Goal: Information Seeking & Learning: Learn about a topic

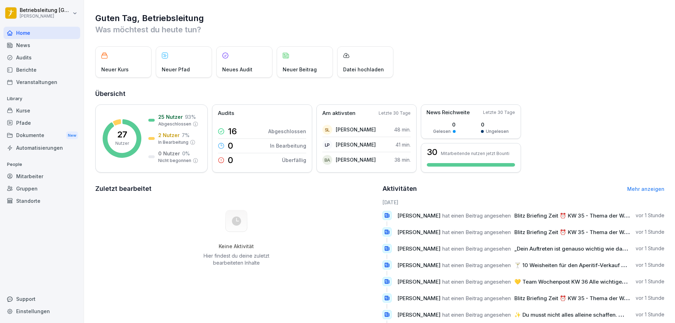
click at [36, 43] on div "News" at bounding box center [42, 45] width 77 height 12
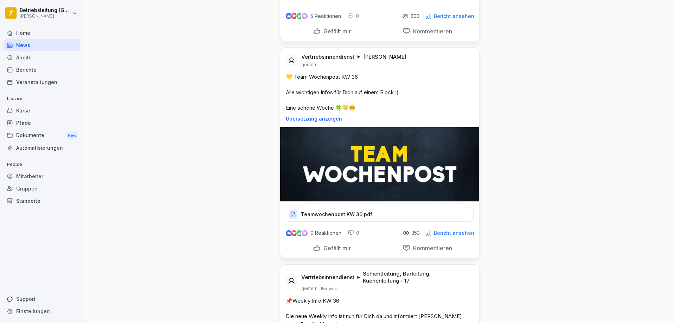
scroll to position [949, 0]
click at [325, 210] on p "Teamwochenpost KW 36.pdf" at bounding box center [336, 213] width 71 height 7
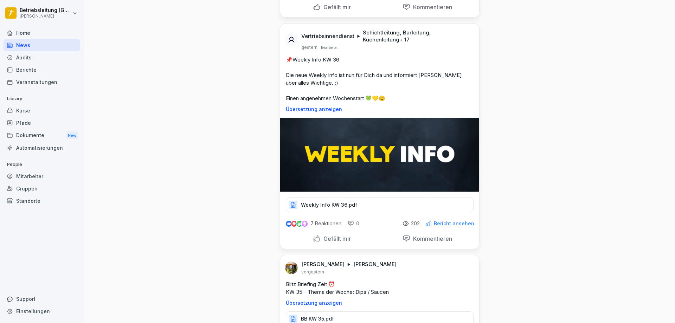
scroll to position [1194, 0]
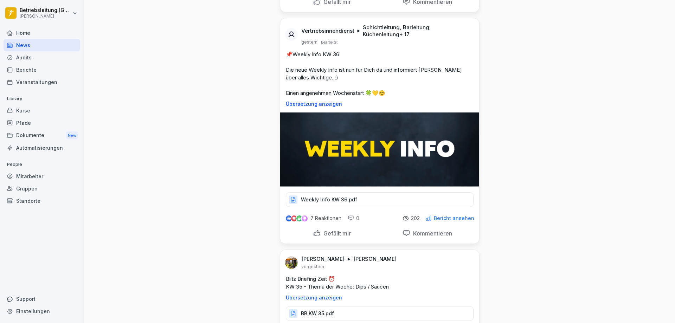
click at [312, 196] on p "Weekly Info KW 36.pdf" at bounding box center [329, 199] width 56 height 7
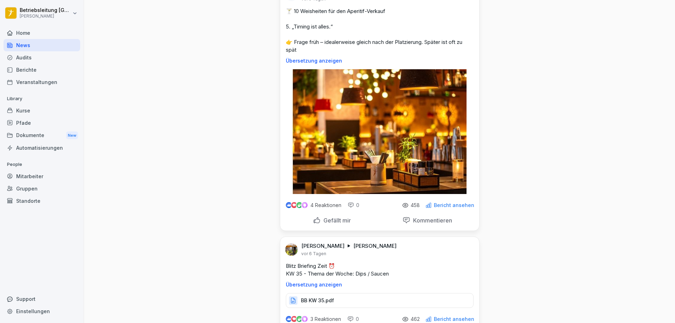
scroll to position [3056, 0]
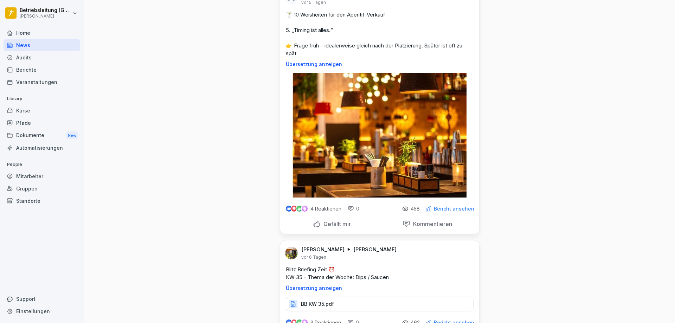
click at [34, 69] on div "Berichte" at bounding box center [42, 70] width 77 height 12
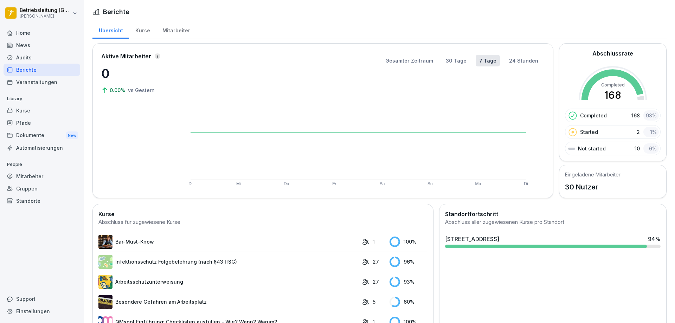
click at [146, 27] on div "Kurse" at bounding box center [142, 30] width 27 height 18
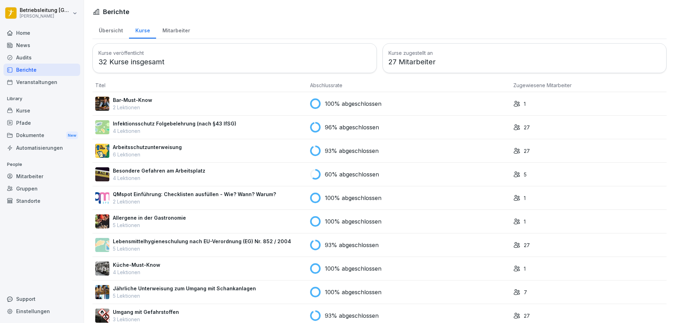
click at [175, 30] on div "Mitarbeiter" at bounding box center [176, 30] width 40 height 18
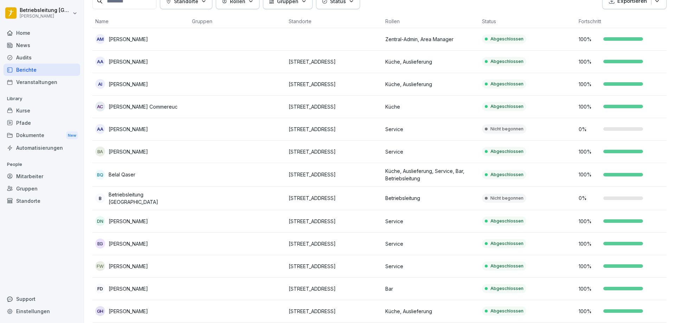
scroll to position [70, 0]
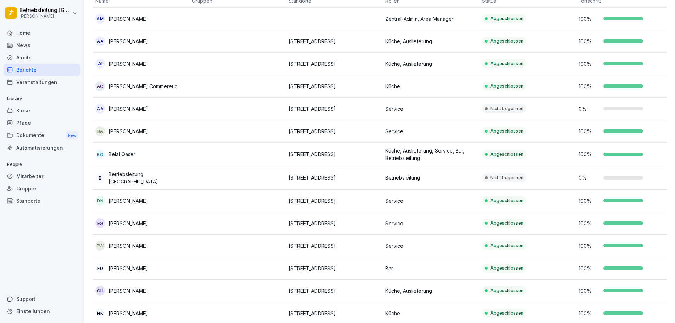
click at [131, 107] on p "[PERSON_NAME]" at bounding box center [128, 108] width 39 height 7
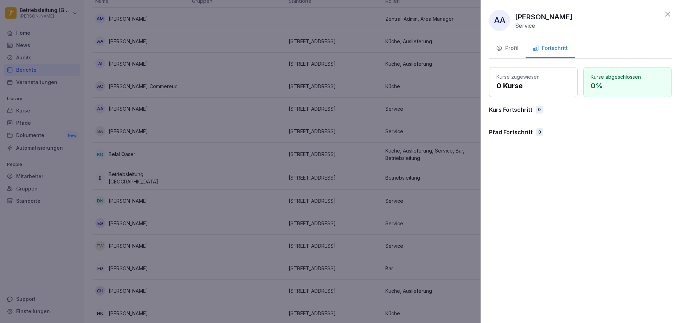
click at [431, 123] on div at bounding box center [337, 161] width 675 height 323
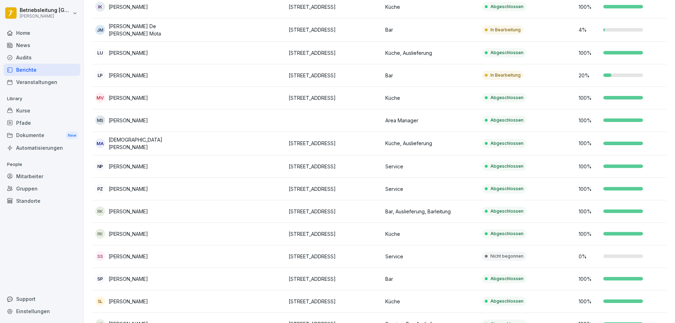
scroll to position [448, 0]
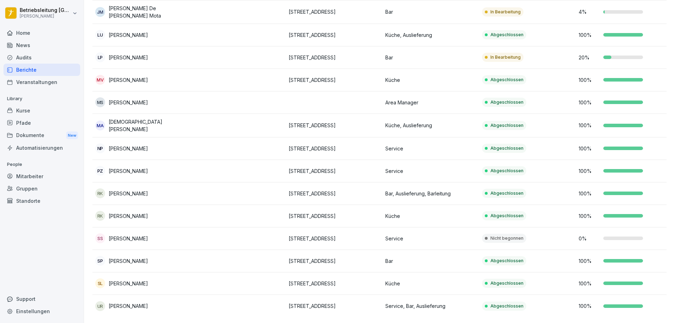
click at [148, 235] on p "[PERSON_NAME]" at bounding box center [128, 238] width 39 height 7
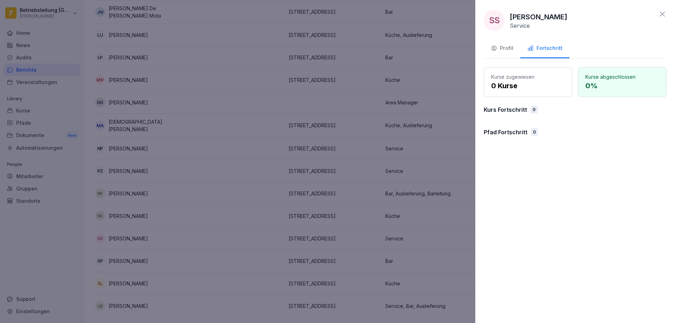
click at [279, 214] on div at bounding box center [337, 161] width 675 height 323
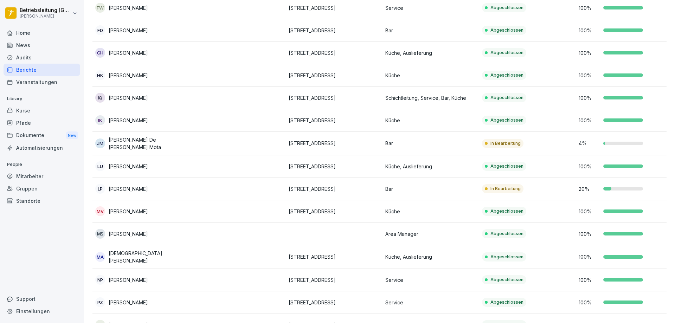
scroll to position [307, 0]
click at [193, 139] on td at bounding box center [237, 144] width 97 height 24
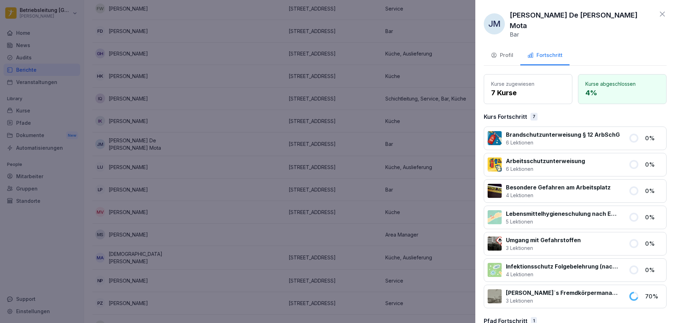
click at [396, 259] on div at bounding box center [337, 161] width 675 height 323
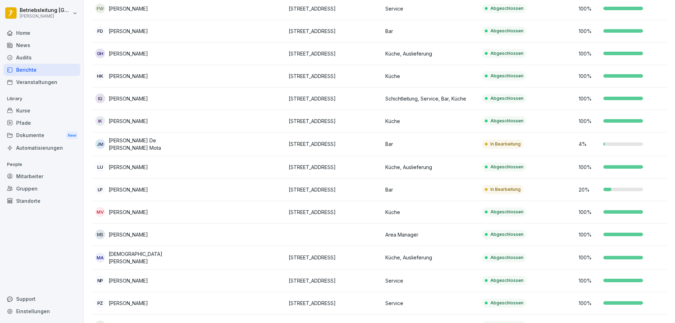
click at [127, 188] on p "[PERSON_NAME]" at bounding box center [128, 189] width 39 height 7
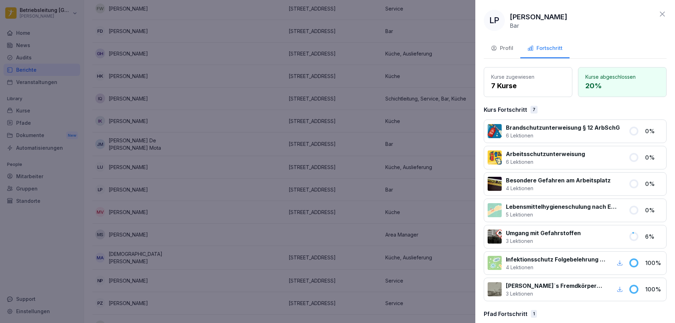
click at [412, 206] on div at bounding box center [337, 161] width 675 height 323
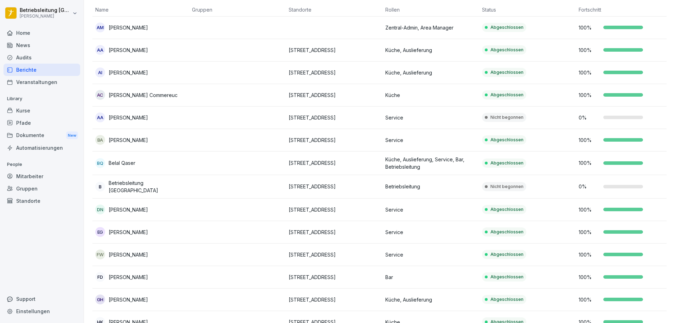
scroll to position [0, 0]
